Goal: Task Accomplishment & Management: Complete application form

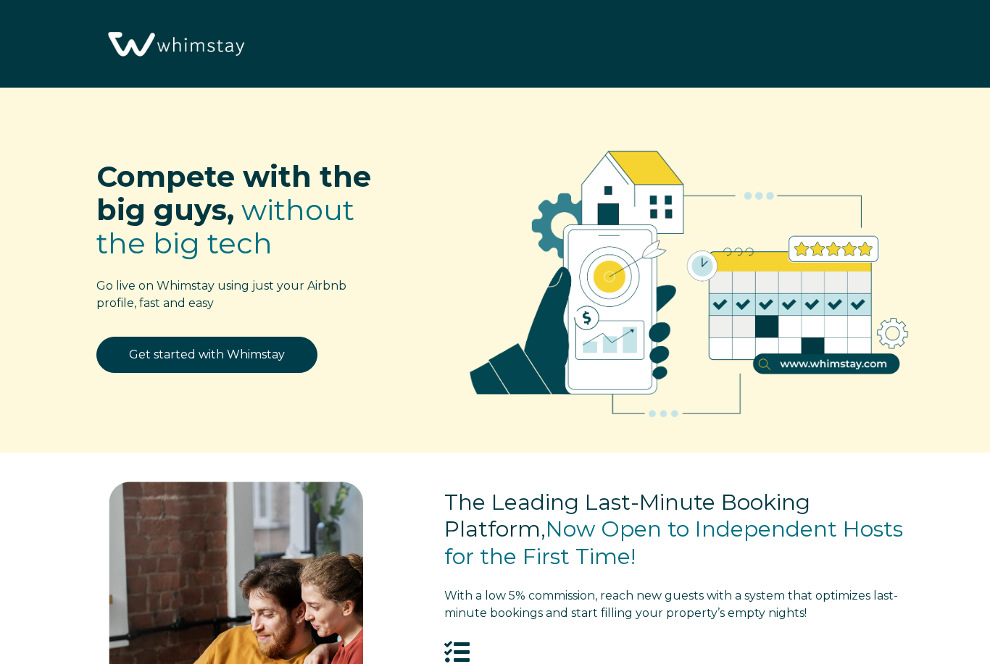
select select "US"
click at [259, 372] on link "Get started with Whimstay" at bounding box center [206, 355] width 221 height 36
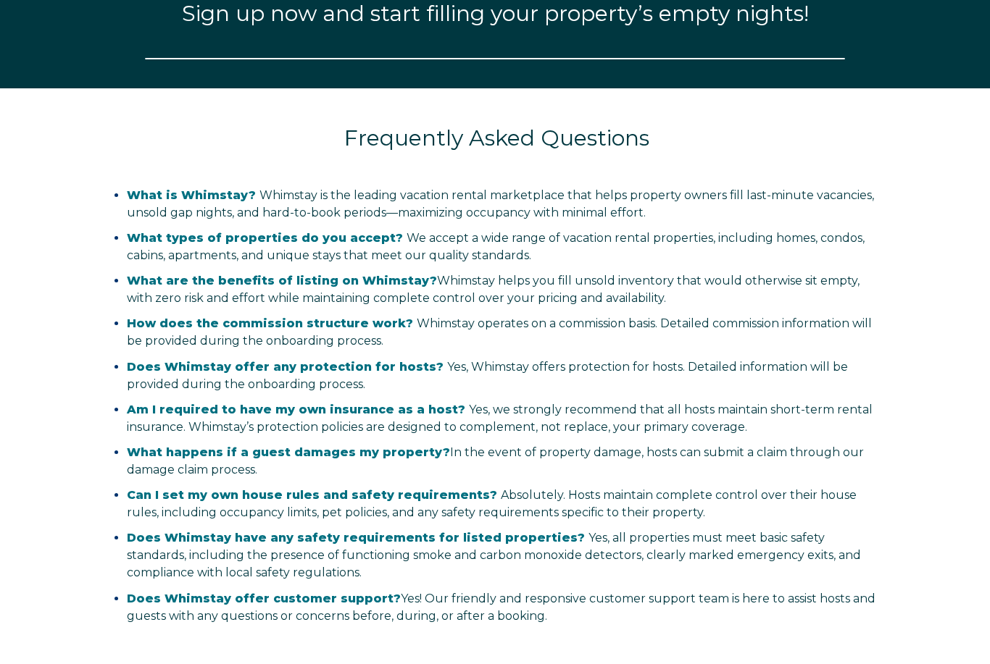
select select "US"
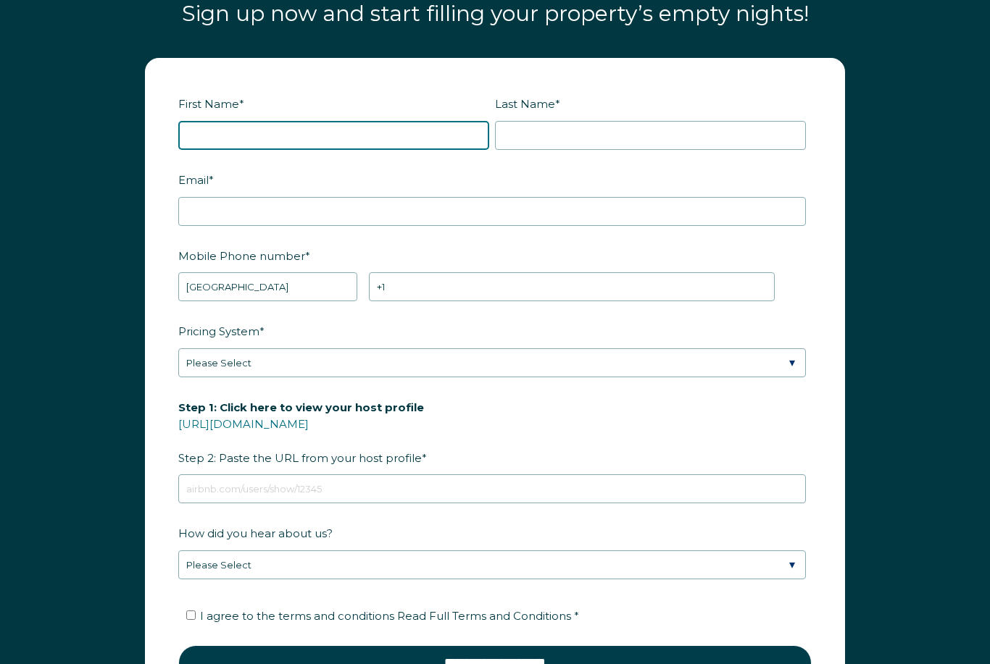
click at [393, 145] on input "First Name *" at bounding box center [333, 135] width 311 height 29
type input "[PERSON_NAME]"
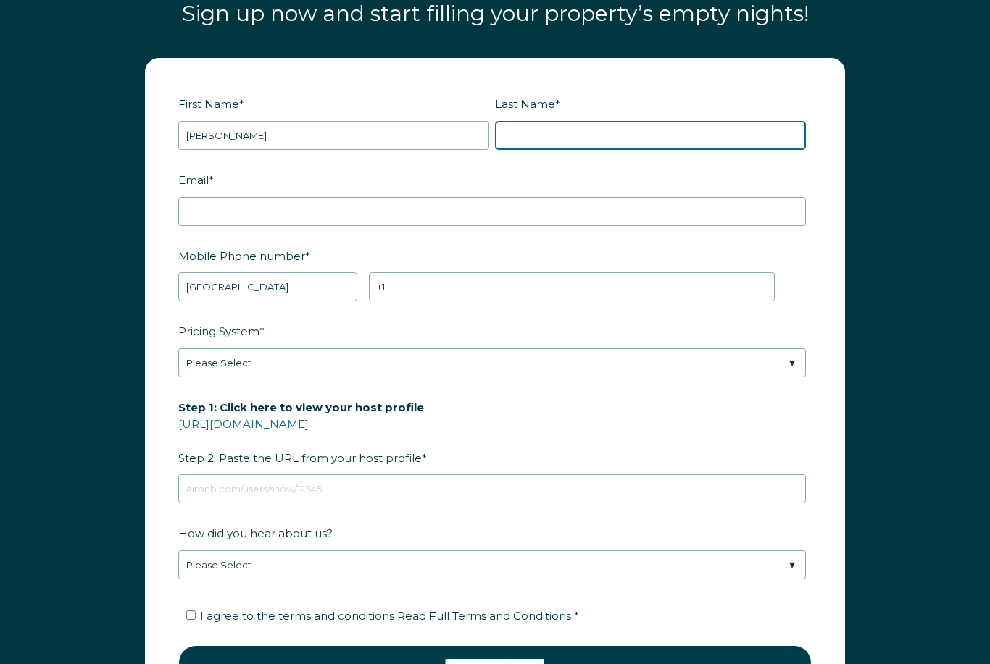
click at [661, 134] on input "Last Name *" at bounding box center [650, 135] width 311 height 29
type input "[PERSON_NAME]"
click at [579, 188] on label "Email *" at bounding box center [494, 179] width 633 height 25
click at [579, 197] on input "Email *" at bounding box center [491, 211] width 627 height 29
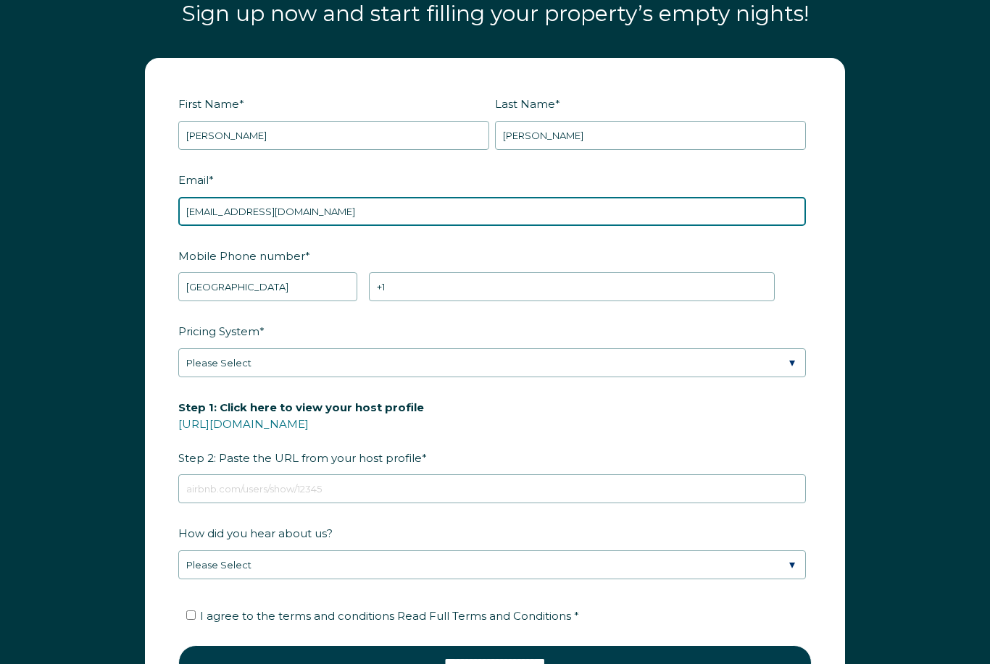
scroll to position [1684, 0]
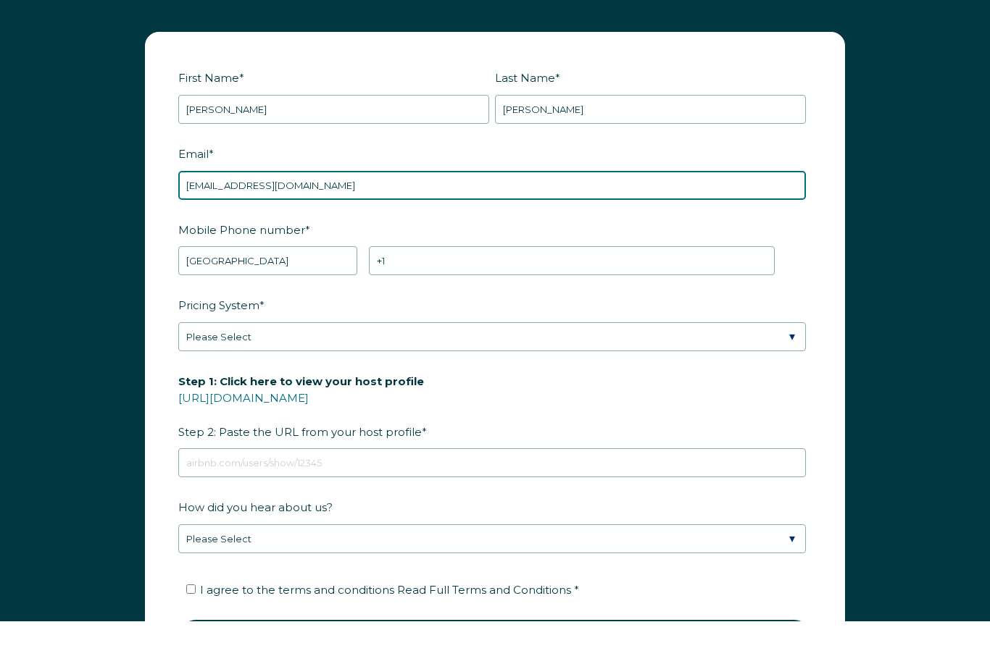
type input "[EMAIL_ADDRESS][DOMAIN_NAME]"
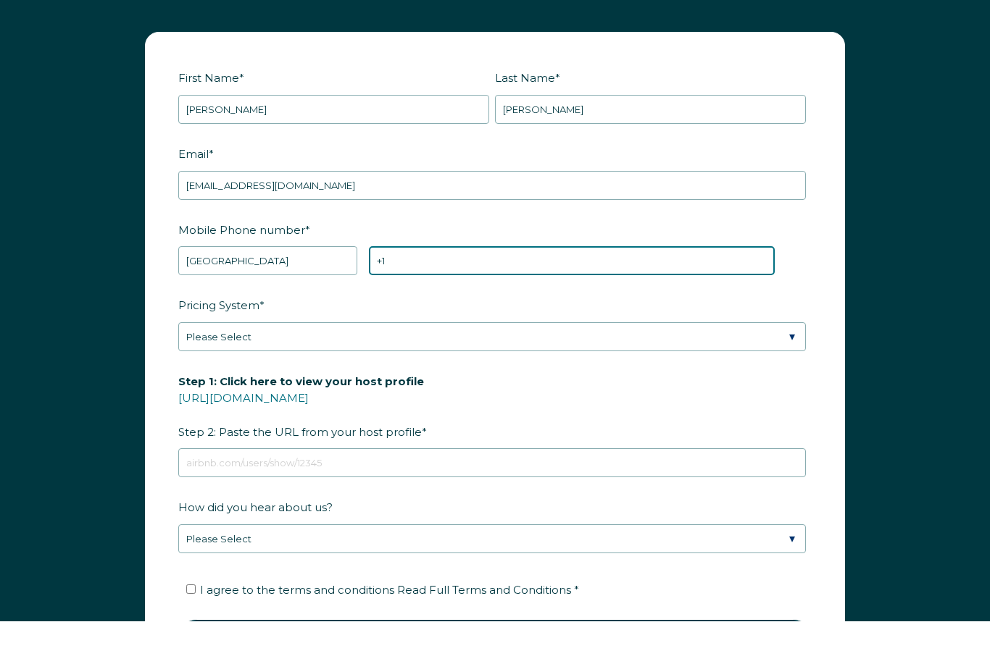
click at [599, 290] on input "+1" at bounding box center [571, 304] width 405 height 29
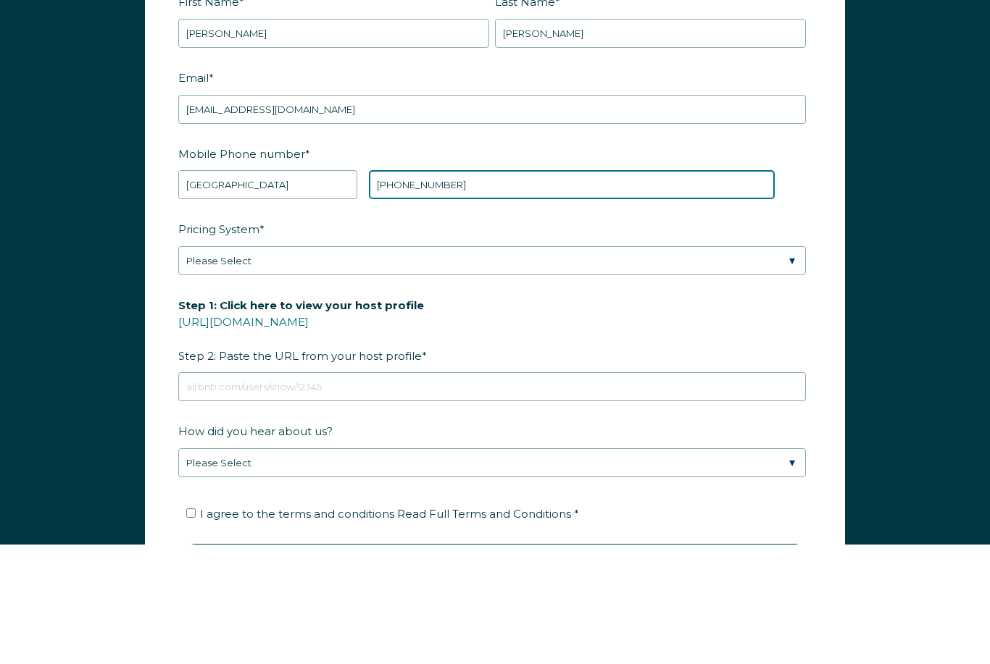
type input "[PHONE_NUMBER]"
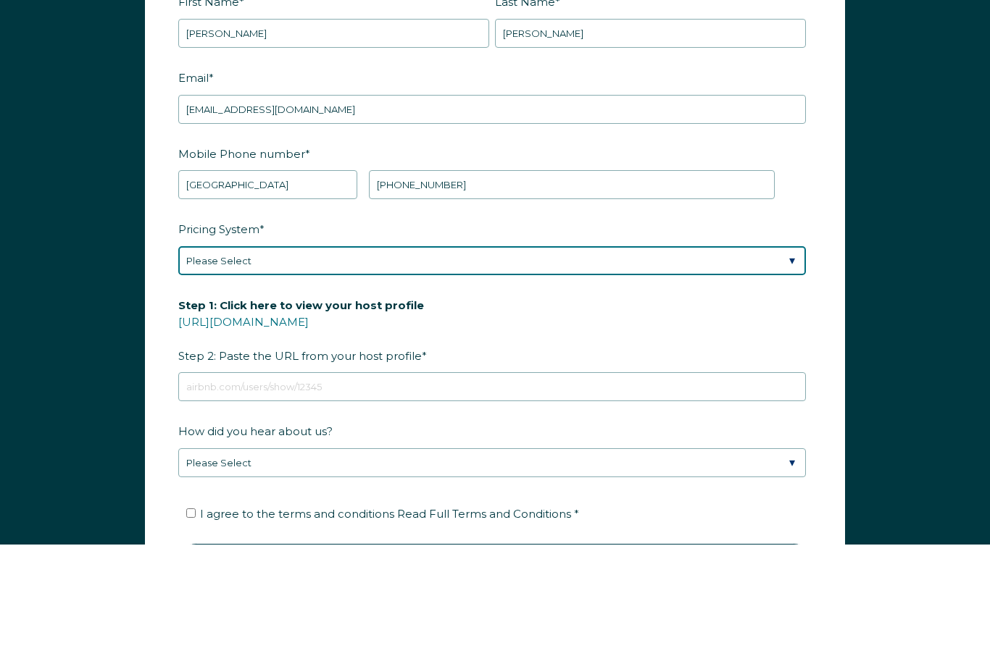
click at [749, 366] on select "Please Select Manual Airbnb Smart Pricing PriceLabs Wheelhouse Beyond Pricing 3…" at bounding box center [491, 380] width 627 height 29
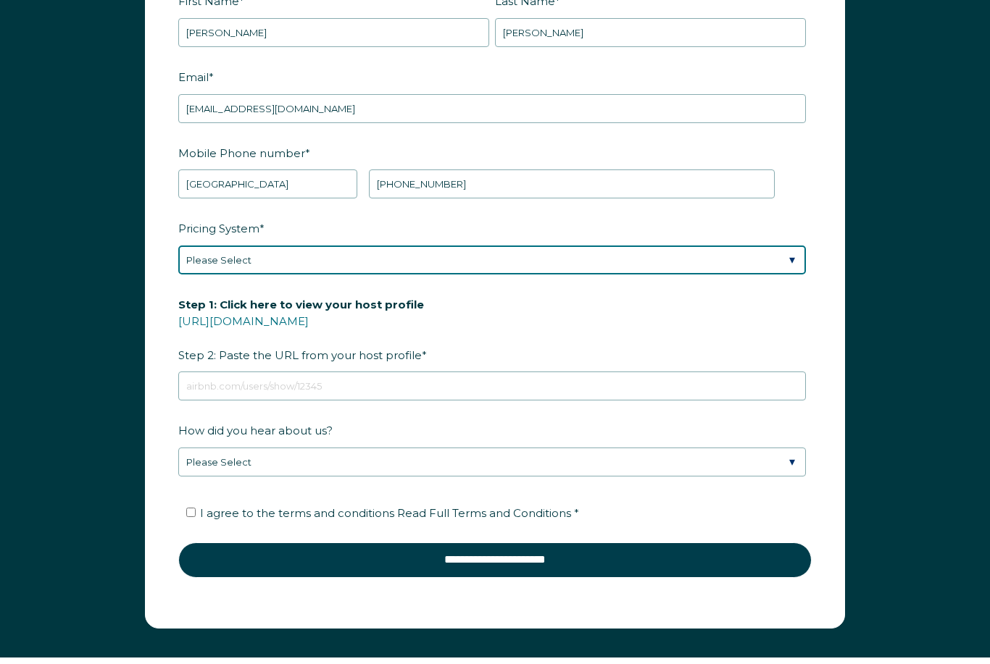
select select "Airbnb Smart Pricing"
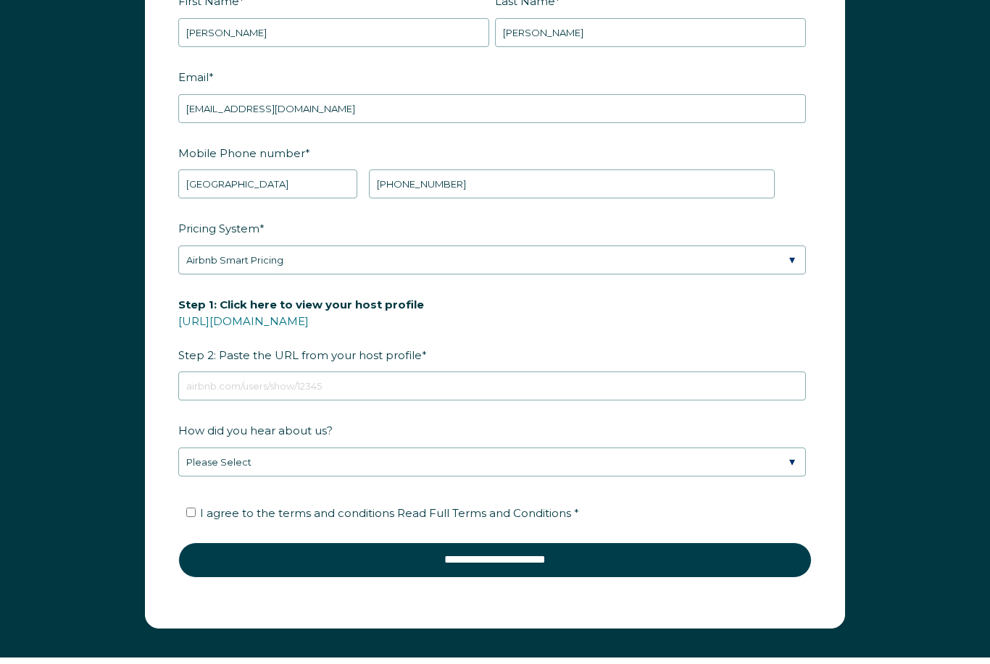
click at [309, 319] on link "[URL][DOMAIN_NAME]" at bounding box center [243, 321] width 130 height 14
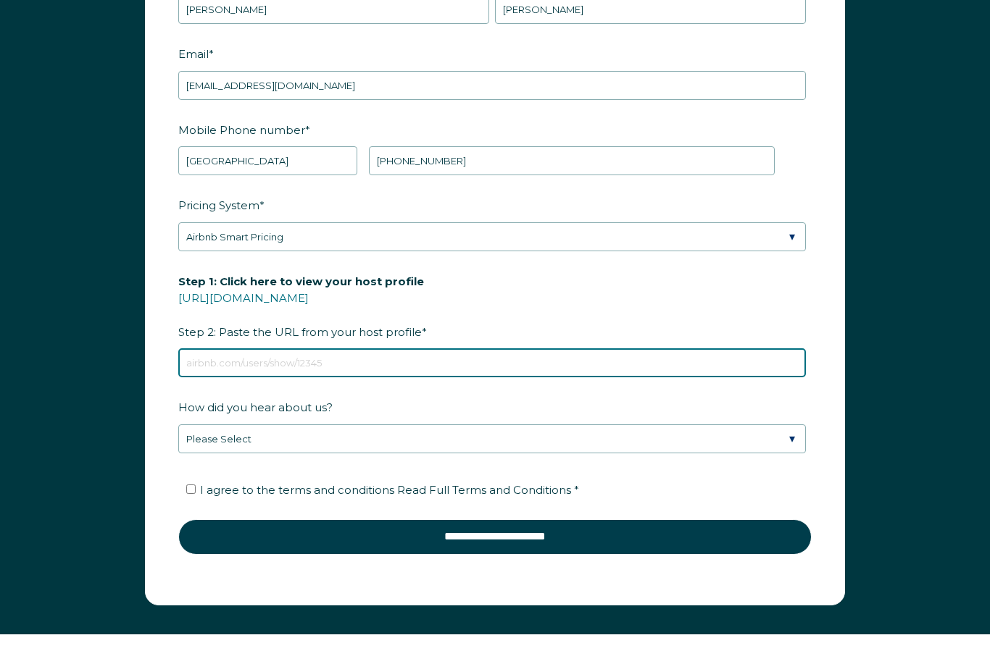
click at [354, 368] on input "Step 1: Click here to view your host profile [URL][DOMAIN_NAME] Step 2: Paste t…" at bounding box center [491, 363] width 627 height 29
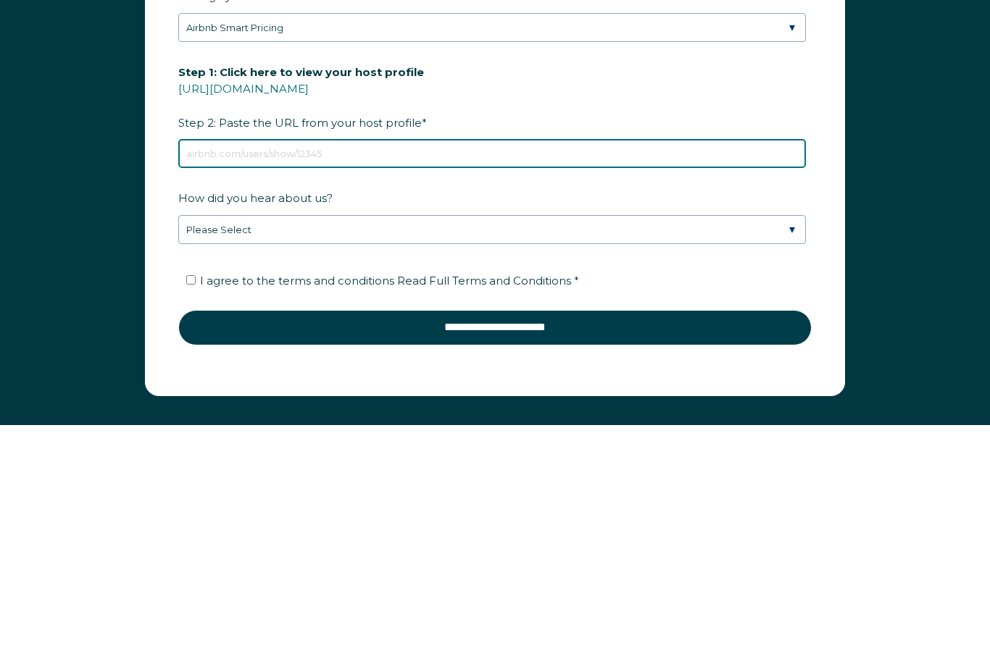
click at [234, 349] on input "Step 1: Click here to view your host profile [URL][DOMAIN_NAME] Step 2: Paste t…" at bounding box center [491, 363] width 627 height 29
paste input "[URL][DOMAIN_NAME]"
type input "[URL][DOMAIN_NAME]"
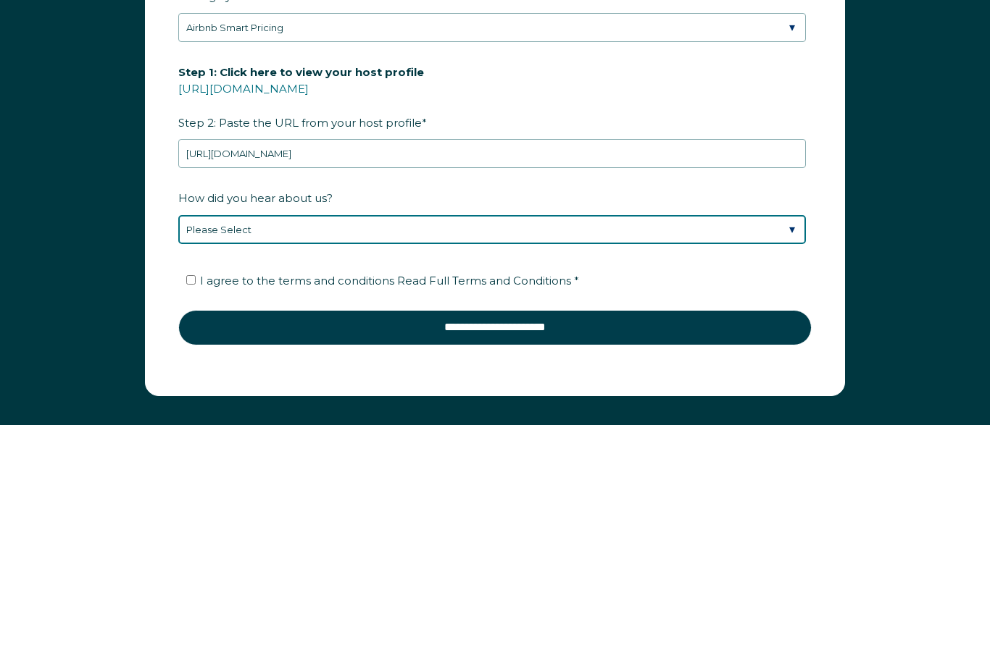
click at [682, 425] on select "Please Select Discovered Whimstay at an event or conference Found Whimstay thro…" at bounding box center [491, 439] width 627 height 29
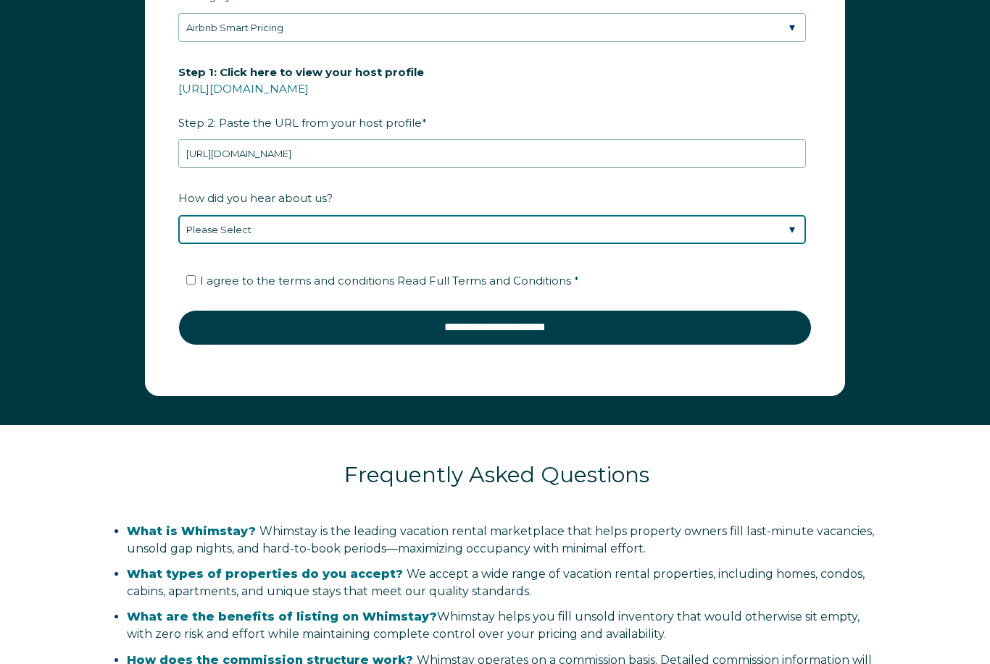
select select "Google Search"
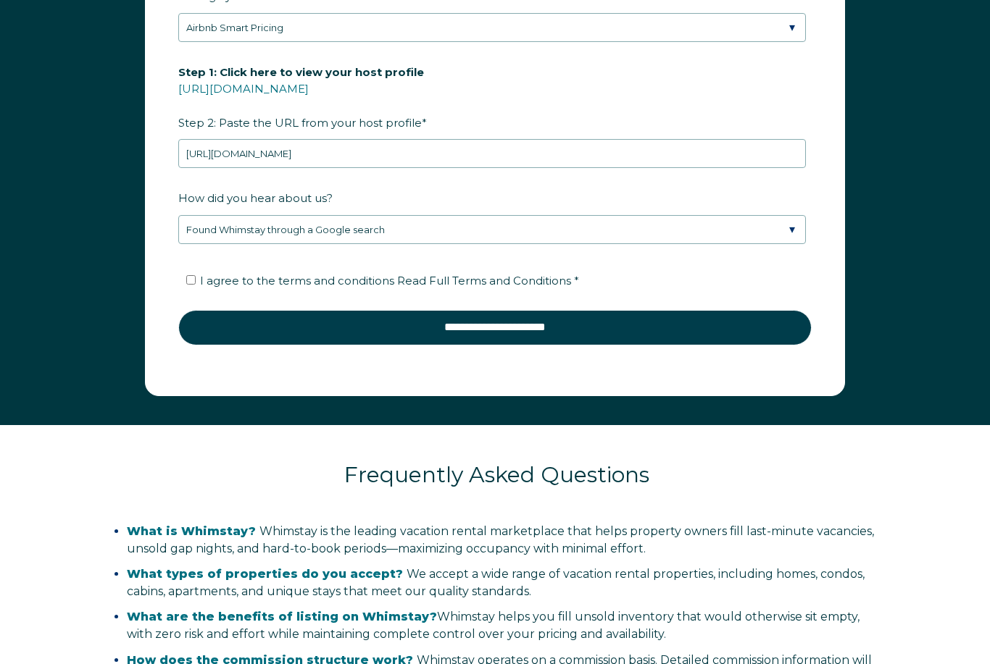
click at [175, 285] on form "First Name * [PERSON_NAME] Last Name * [PERSON_NAME] RBO Token Company ID Refer…" at bounding box center [495, 59] width 699 height 672
click at [191, 280] on input "I agree to the terms and conditions Read Full Terms and Conditions *" at bounding box center [190, 279] width 9 height 9
checkbox input "true"
click at [412, 341] on input "**********" at bounding box center [494, 327] width 633 height 35
